Goal: Task Accomplishment & Management: Manage account settings

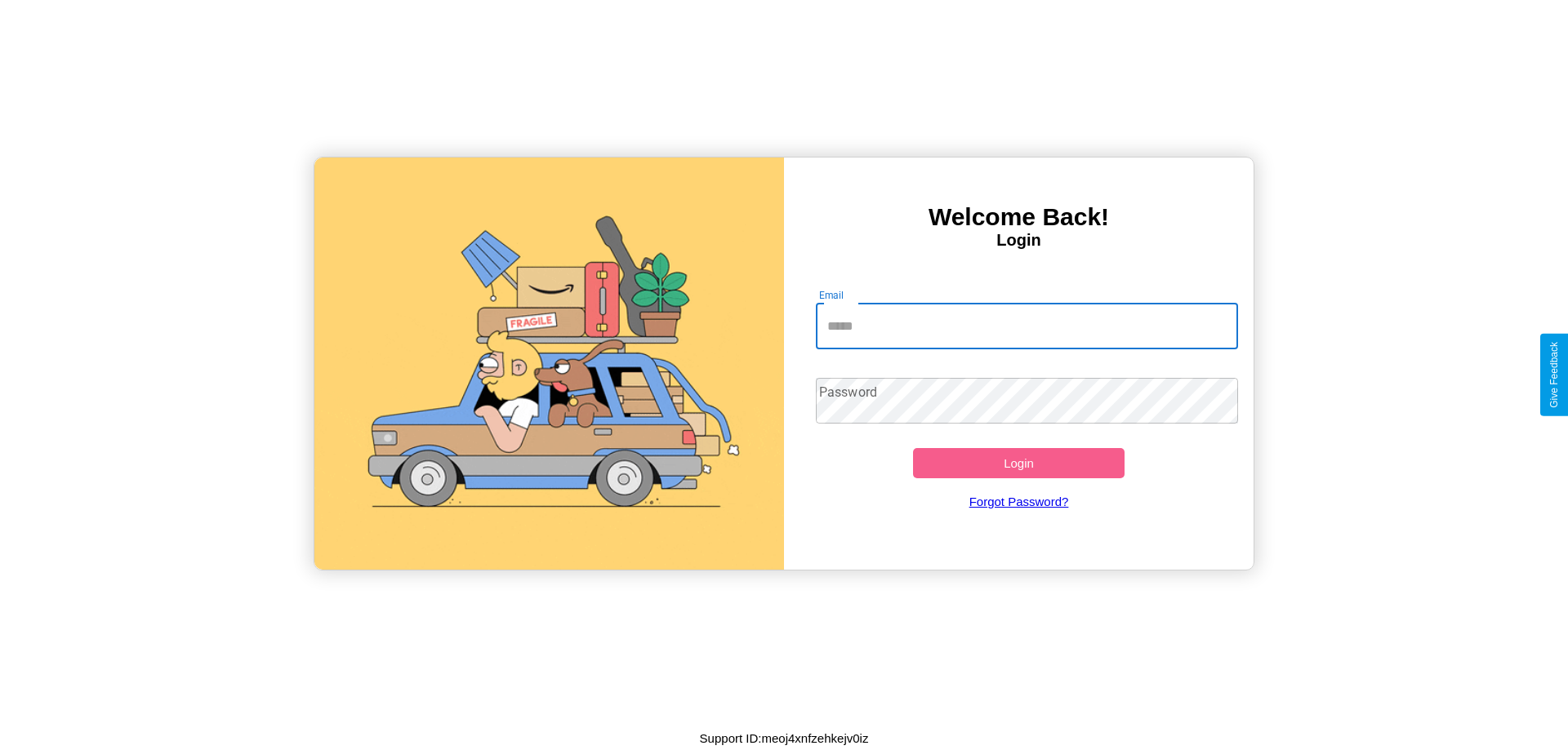
click at [1026, 326] on input "Email" at bounding box center [1027, 327] width 423 height 46
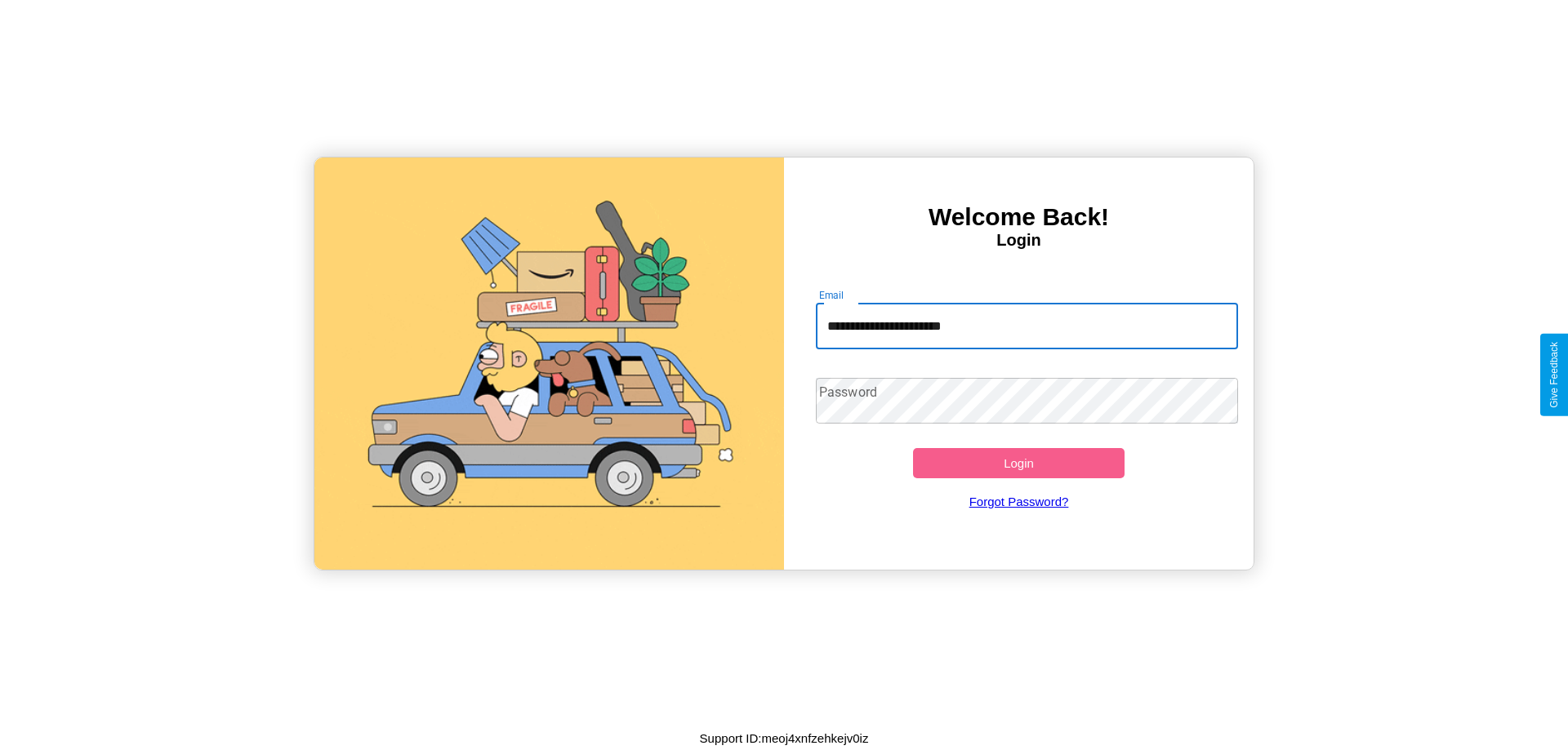
type input "**********"
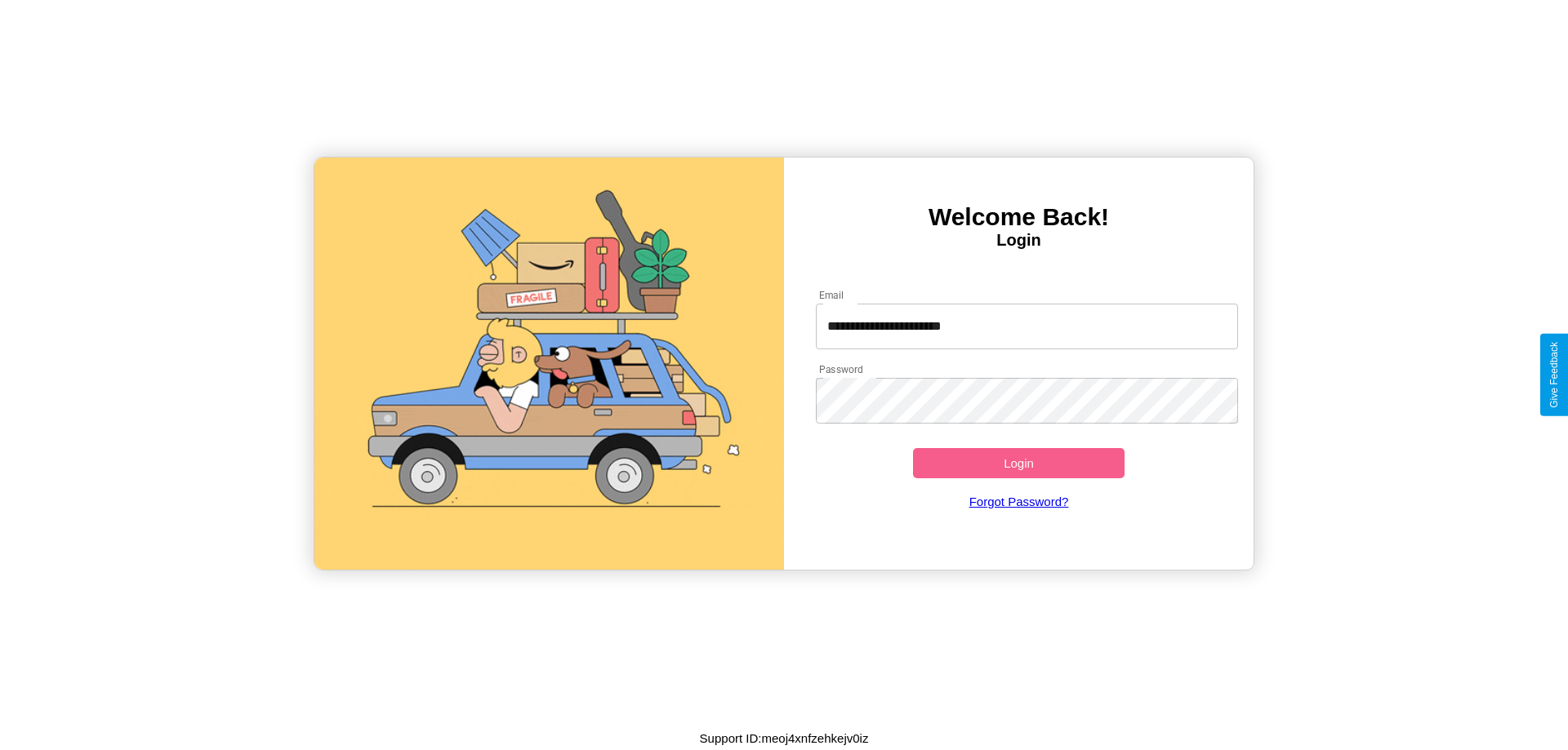
click at [1018, 462] on button "Login" at bounding box center [1018, 462] width 211 height 30
